Goal: Find specific fact: Find contact information

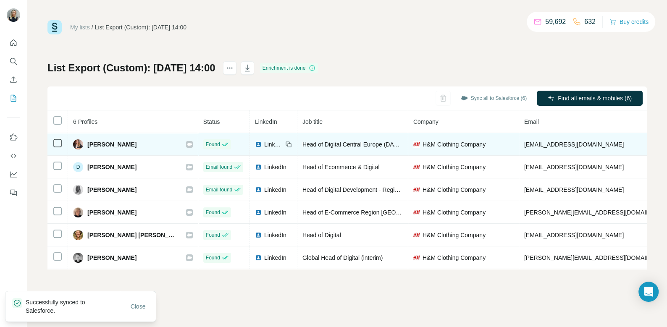
click at [115, 146] on span "[PERSON_NAME]" at bounding box center [111, 144] width 49 height 8
copy div "[PERSON_NAME]"
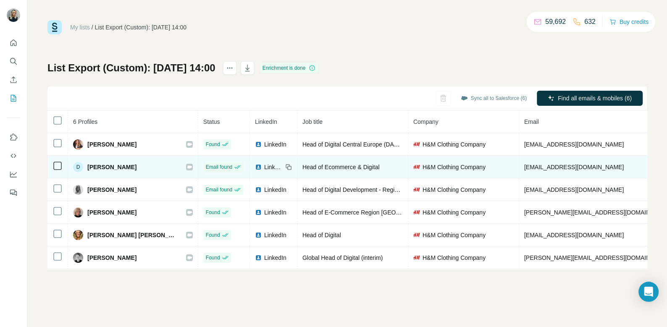
click at [110, 163] on span "[PERSON_NAME]" at bounding box center [111, 167] width 49 height 8
copy div "[PERSON_NAME]"
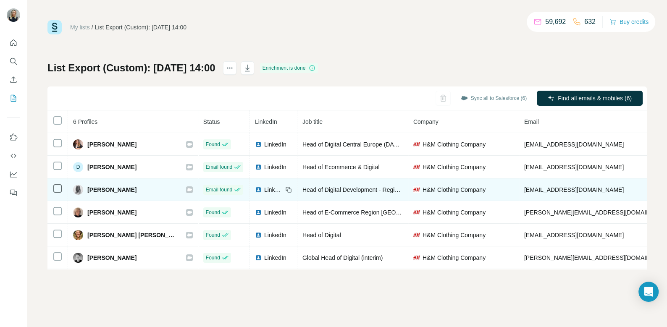
click at [106, 194] on td "[PERSON_NAME]" at bounding box center [133, 189] width 130 height 23
copy div "[PERSON_NAME]"
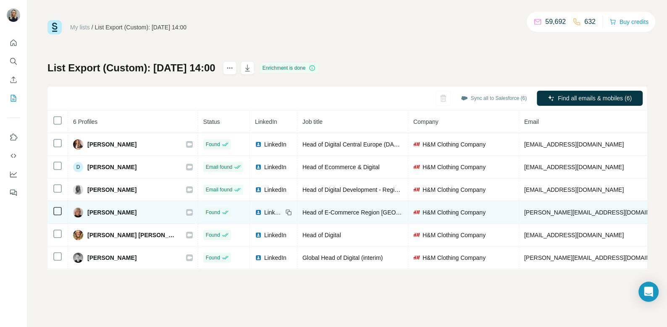
click at [128, 208] on span "[PERSON_NAME]" at bounding box center [111, 212] width 49 height 8
copy div "[PERSON_NAME]"
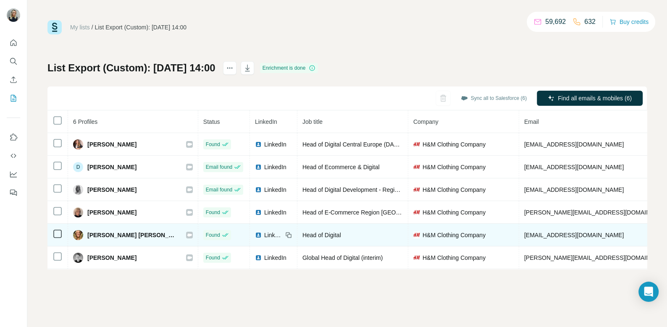
click at [105, 235] on span "[PERSON_NAME] [PERSON_NAME]" at bounding box center [132, 235] width 90 height 8
copy div "[PERSON_NAME] [PERSON_NAME]"
